Goal: Find specific page/section: Find specific page/section

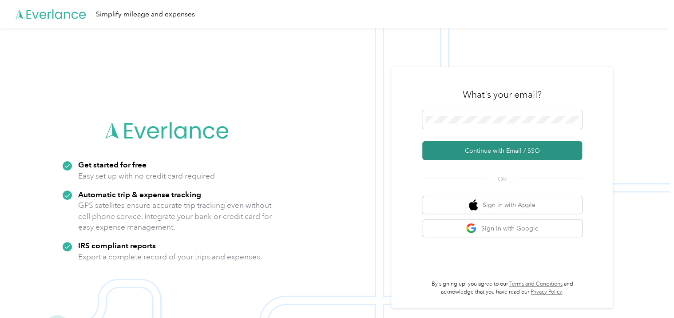
click at [467, 148] on button "Continue with Email / SSO" at bounding box center [503, 150] width 160 height 19
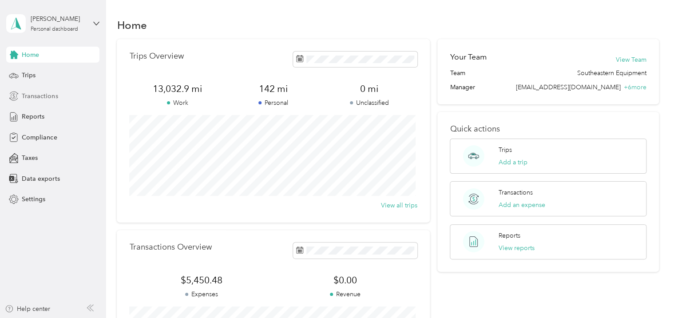
click at [42, 96] on span "Transactions" at bounding box center [40, 96] width 36 height 9
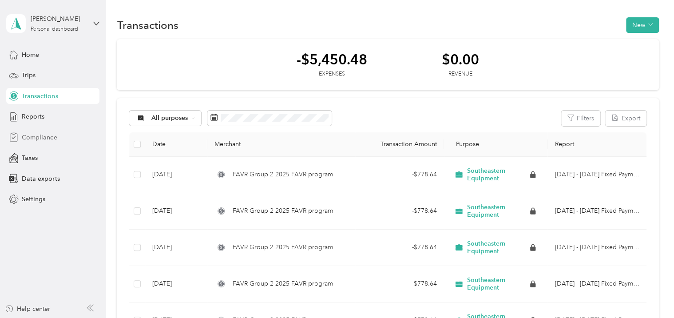
click at [36, 137] on span "Compliance" at bounding box center [39, 137] width 35 height 9
